Goal: Information Seeking & Learning: Learn about a topic

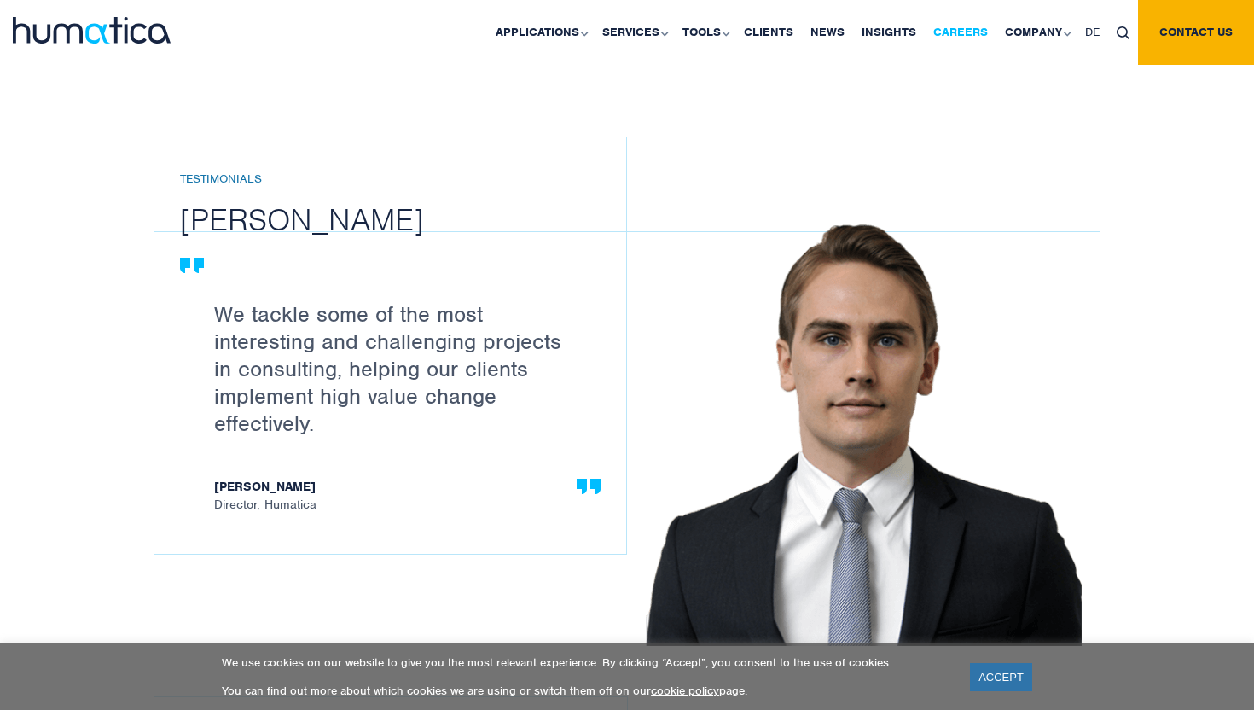
scroll to position [1769, 0]
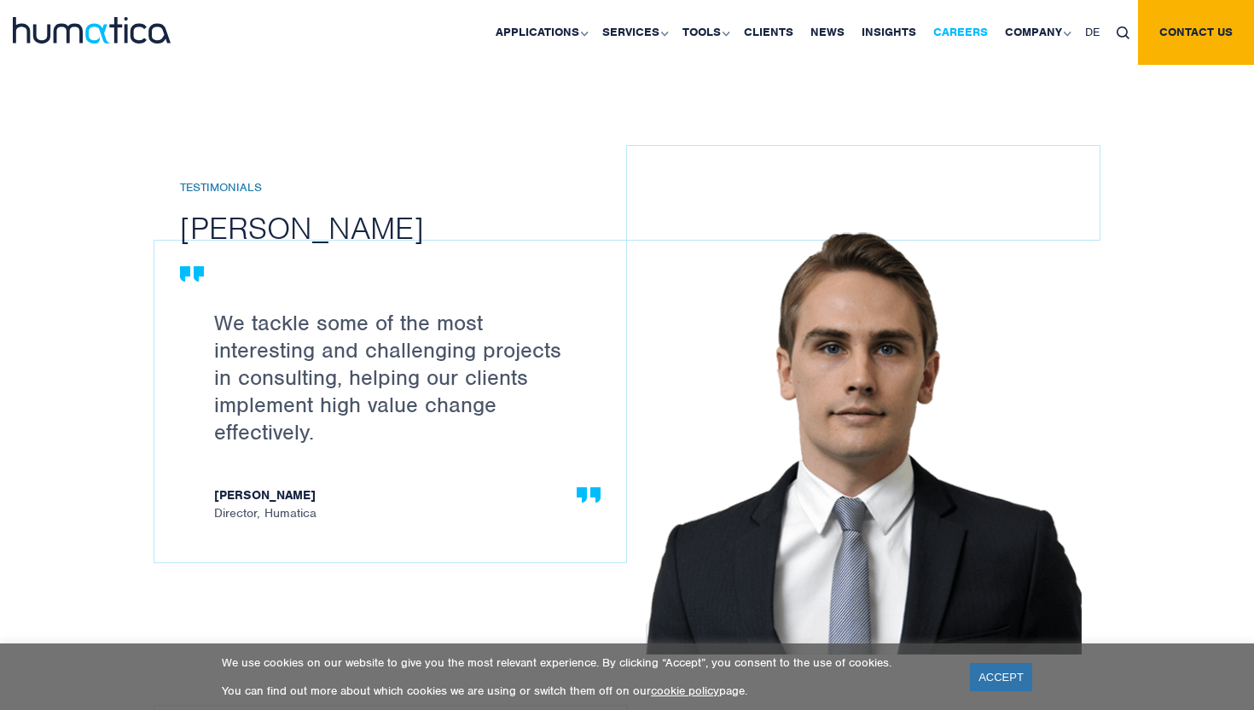
click at [964, 32] on link "Careers" at bounding box center [961, 32] width 72 height 65
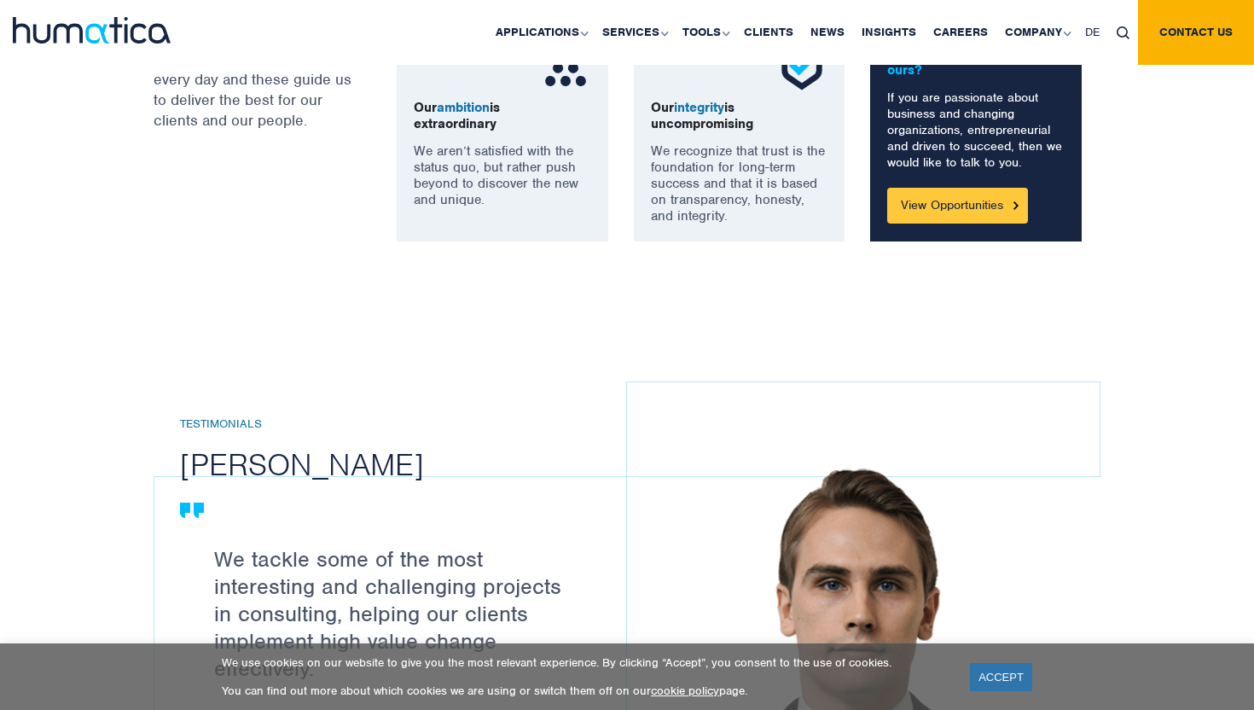
click at [925, 210] on link "View Opportunities" at bounding box center [957, 206] width 141 height 36
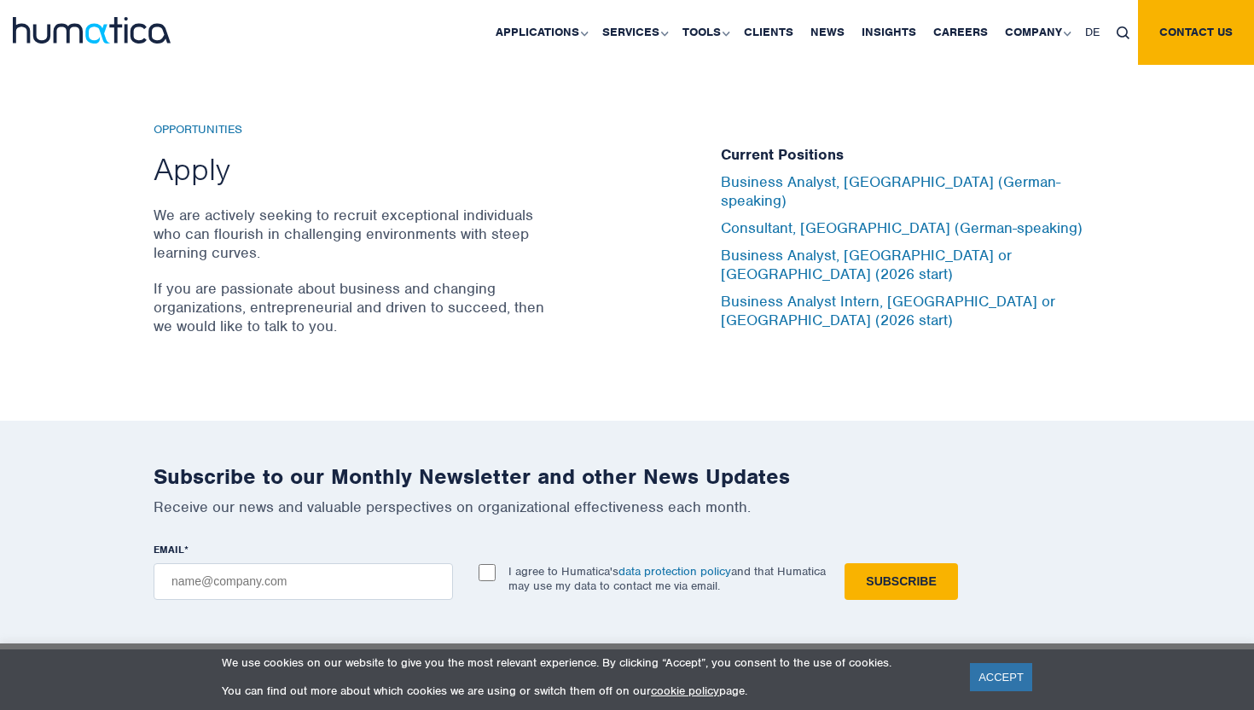
scroll to position [5636, 0]
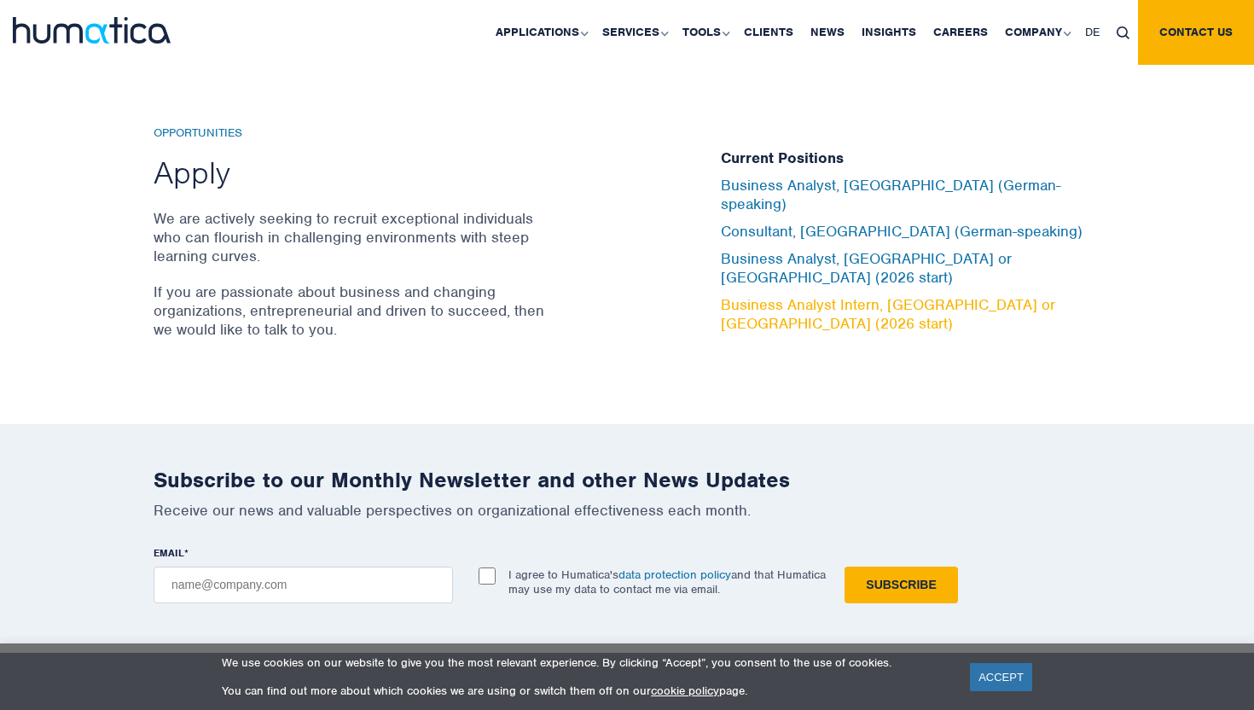
click at [803, 295] on link "Business Analyst Intern, [GEOGRAPHIC_DATA] or [GEOGRAPHIC_DATA] (2026 start)" at bounding box center [888, 314] width 334 height 38
